Goal: Navigation & Orientation: Find specific page/section

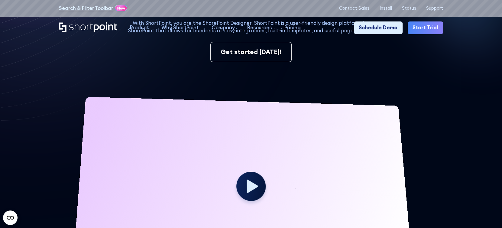
scroll to position [1, 0]
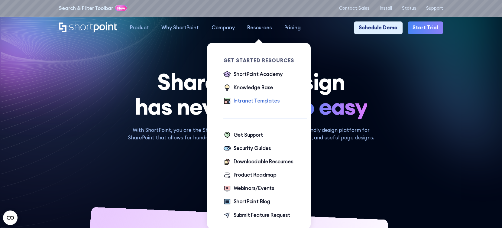
click at [248, 102] on div "Intranet Templates" at bounding box center [257, 101] width 46 height 8
